Goal: Check status: Check status

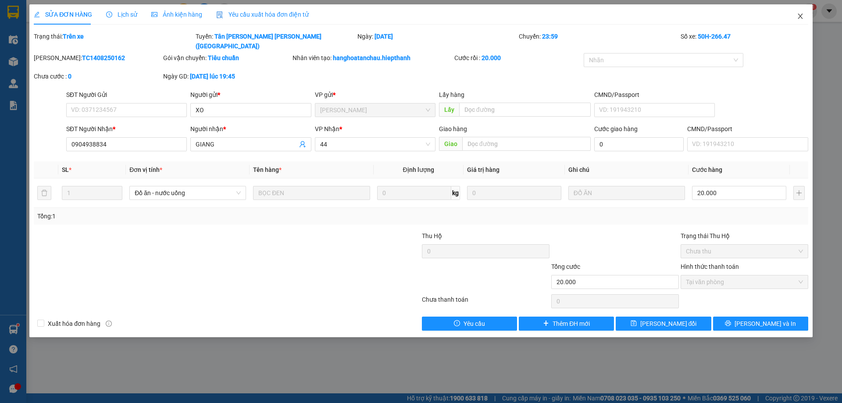
click at [799, 18] on icon "close" at bounding box center [800, 16] width 7 height 7
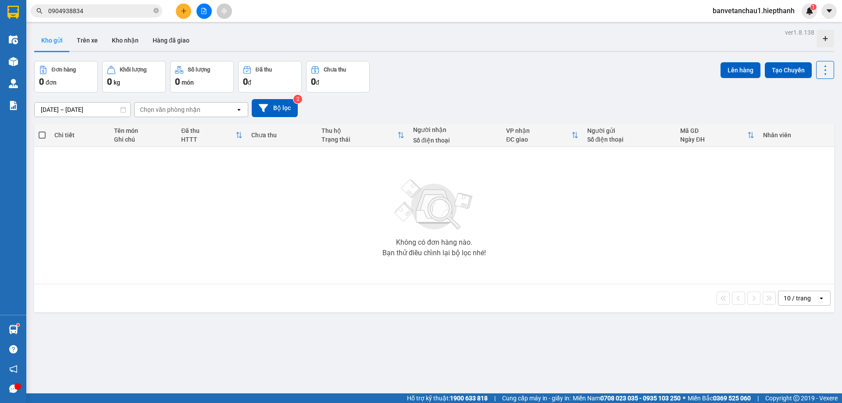
click at [114, 6] on input "0904938834" at bounding box center [99, 11] width 103 height 10
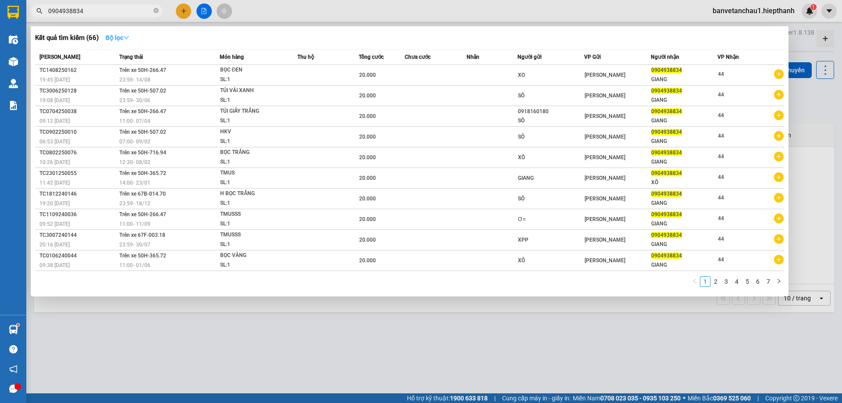
click at [112, 38] on strong "Bộ lọc" at bounding box center [118, 37] width 24 height 7
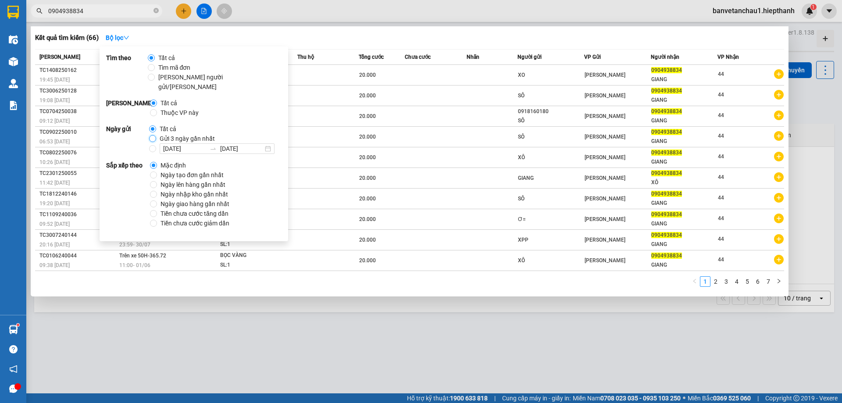
click at [151, 135] on input "Gửi 3 ngày gần nhất" at bounding box center [152, 138] width 7 height 7
radio input "true"
radio input "false"
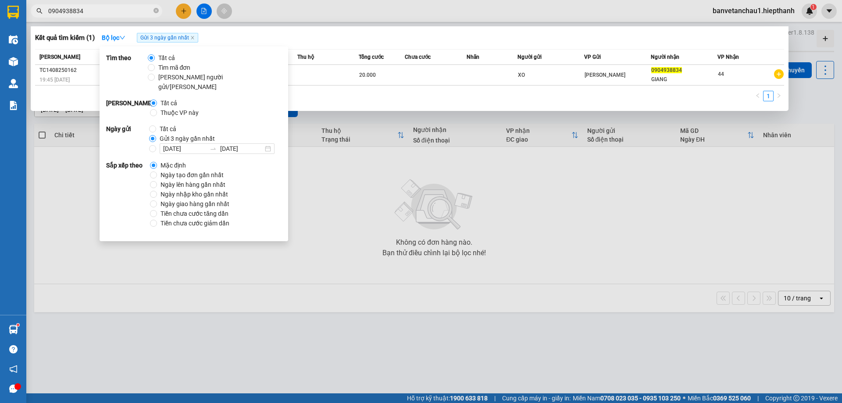
click at [435, 39] on div "Kết quả tìm kiếm ( 1 ) Bộ lọc Gửi 3 ngày gần nhất" at bounding box center [409, 38] width 749 height 14
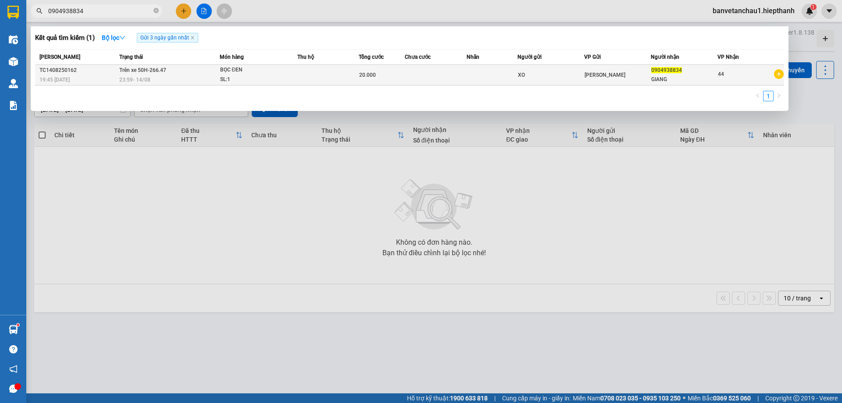
click at [425, 77] on td at bounding box center [435, 75] width 61 height 21
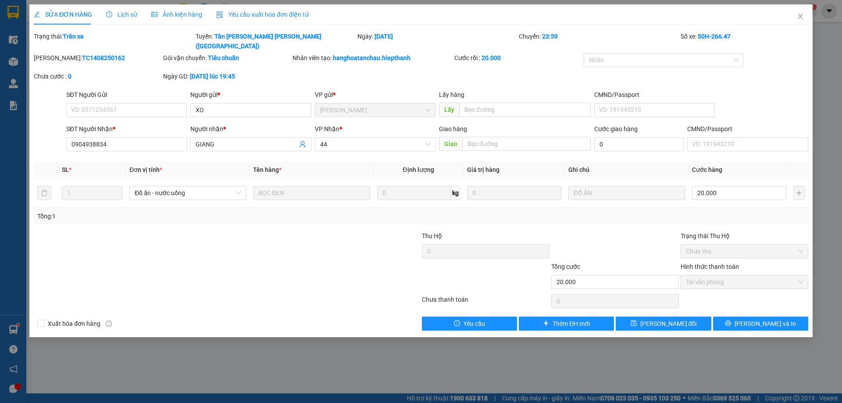
click at [310, 243] on div at bounding box center [356, 246] width 129 height 31
